Goal: Browse casually

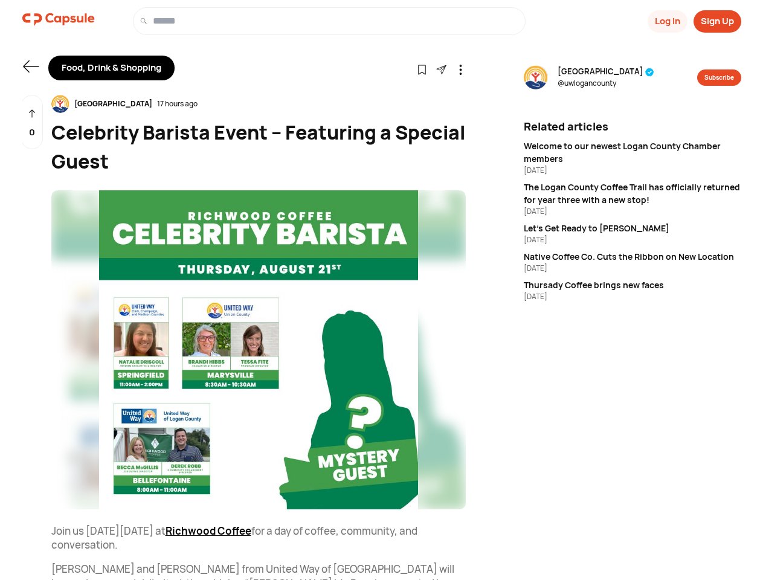
click at [666, 21] on button "Log In" at bounding box center [668, 21] width 40 height 22
click at [717, 21] on button "Sign Up" at bounding box center [718, 21] width 48 height 22
click at [31, 66] on icon at bounding box center [31, 66] width 16 height 12
click at [422, 69] on icon at bounding box center [422, 70] width 10 height 10
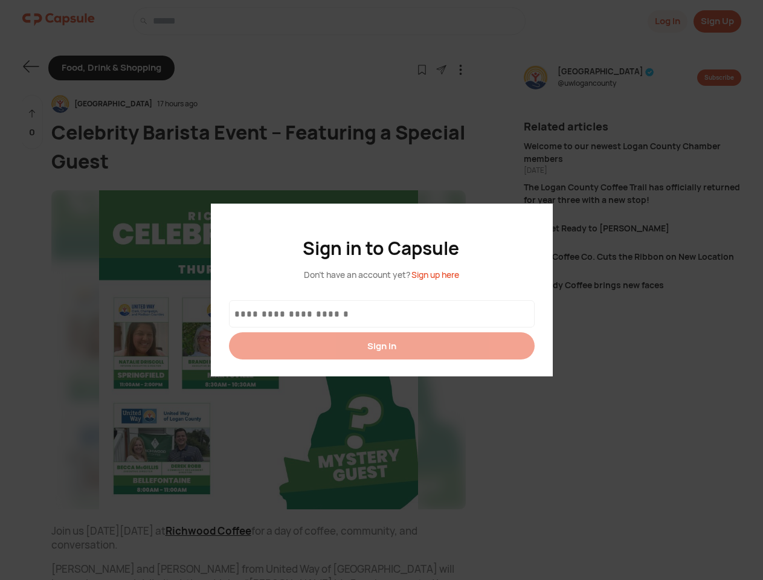
click at [441, 69] on div at bounding box center [381, 290] width 763 height 580
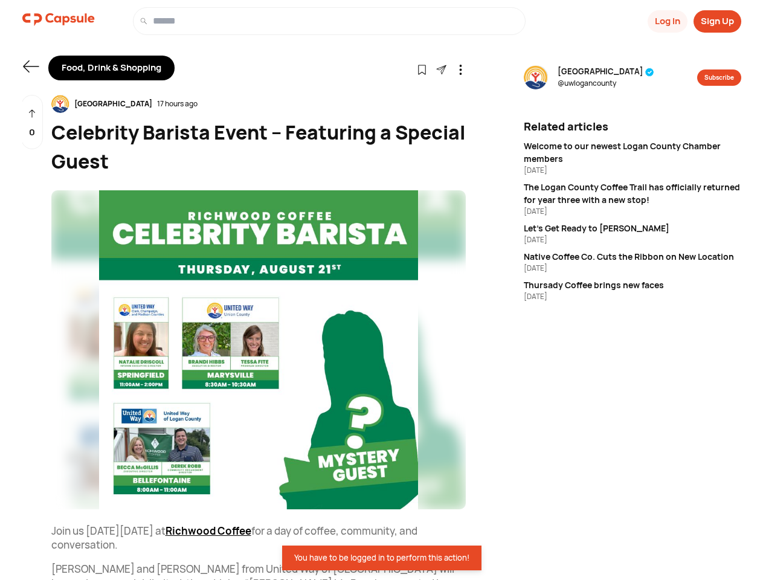
click at [460, 69] on icon at bounding box center [460, 70] width 10 height 10
click at [259, 104] on div "United Way [GEOGRAPHIC_DATA] 17 hours ago" at bounding box center [258, 104] width 414 height 18
click at [259, 350] on img at bounding box center [258, 349] width 414 height 319
